Goal: Share content

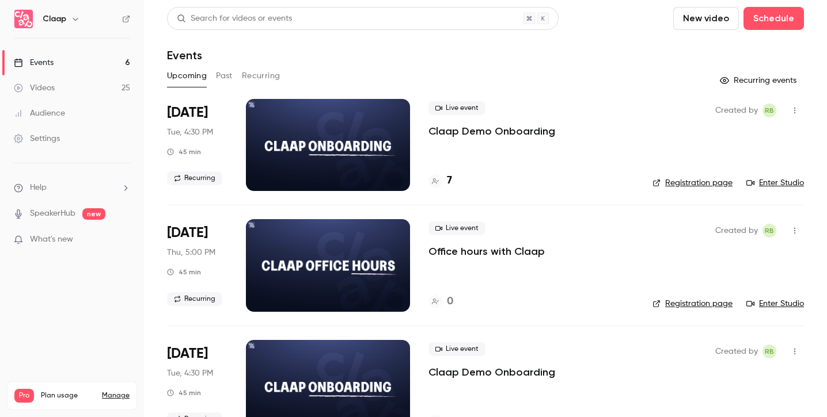
click at [447, 180] on h4 "7" at bounding box center [449, 181] width 5 height 16
click at [221, 78] on button "Past" at bounding box center [224, 76] width 17 height 18
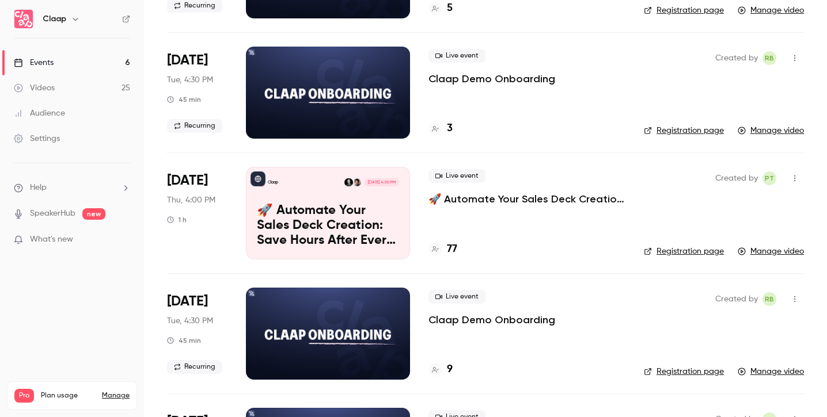
scroll to position [3548, 0]
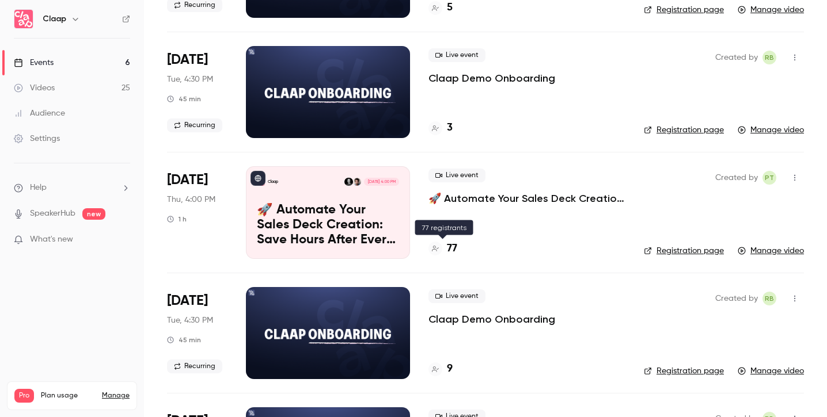
click at [454, 250] on h4 "77" at bounding box center [452, 249] width 10 height 16
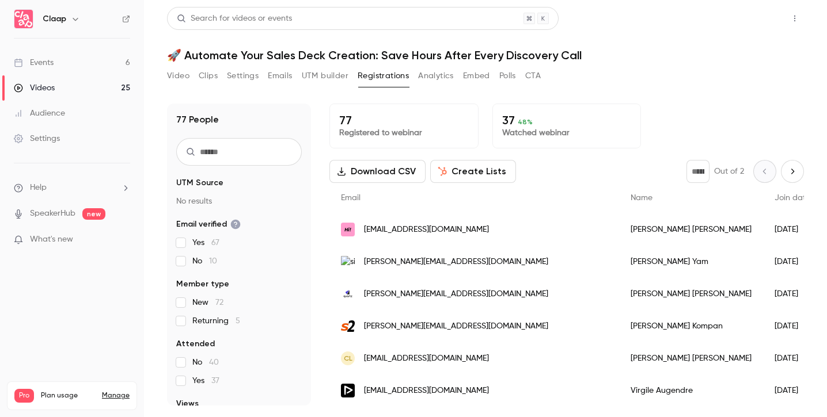
click at [750, 16] on button "Share" at bounding box center [753, 18] width 45 height 23
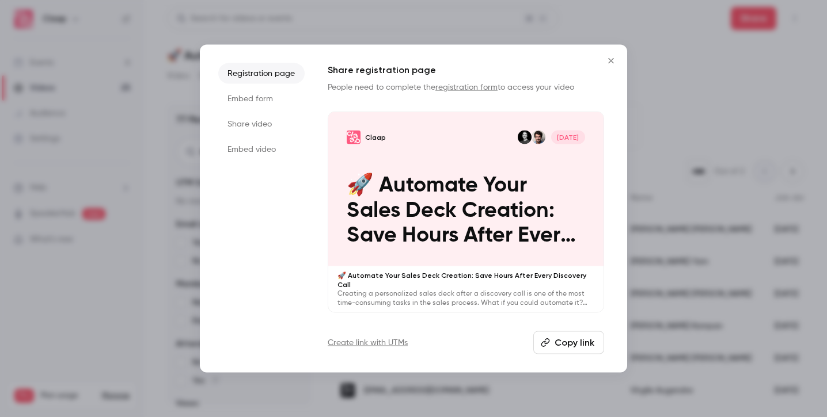
click at [580, 338] on button "Copy link" at bounding box center [568, 343] width 71 height 23
click at [611, 55] on button "Close" at bounding box center [610, 60] width 23 height 23
